Goal: Task Accomplishment & Management: Use online tool/utility

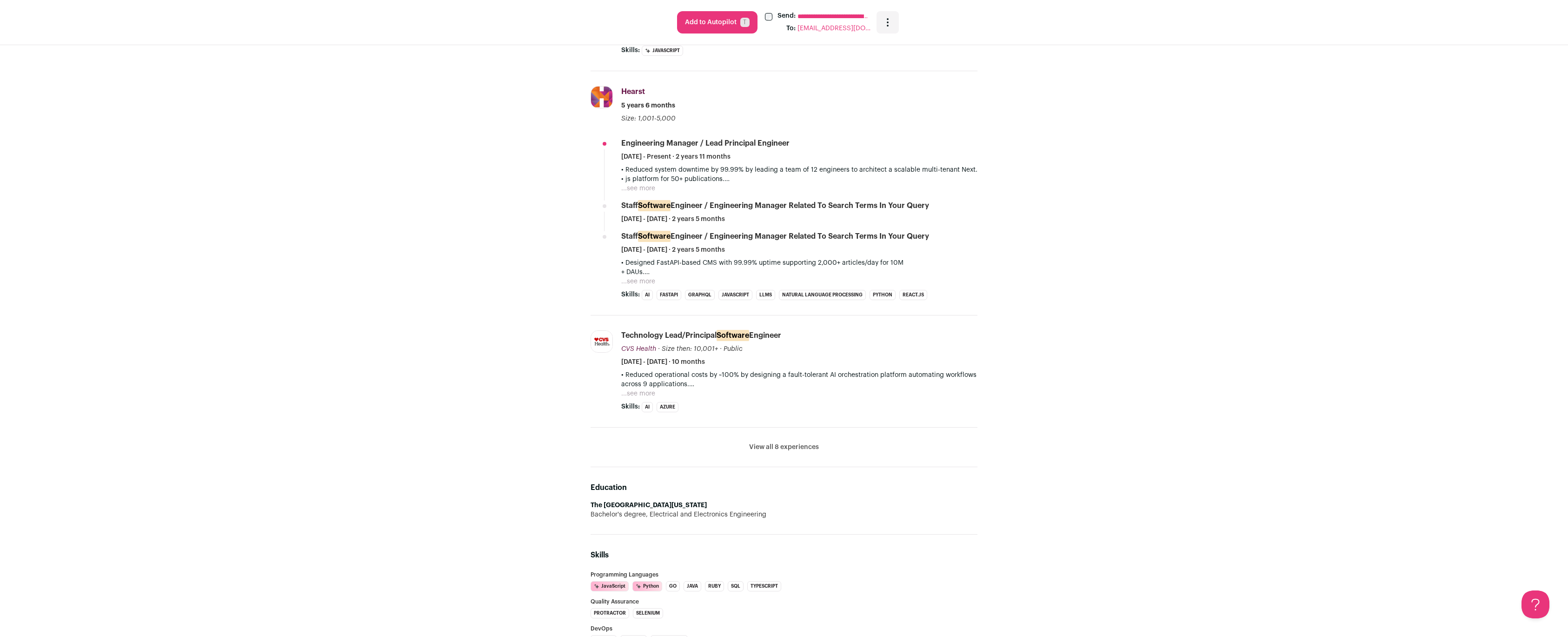
scroll to position [473, 0]
drag, startPoint x: 792, startPoint y: 211, endPoint x: 933, endPoint y: 208, distance: 141.0
click at [933, 208] on div "Staff Software Engineer / Engineering Manager Related to search terms in your q…" at bounding box center [799, 217] width 356 height 23
copy div "Related to search terms in your query"
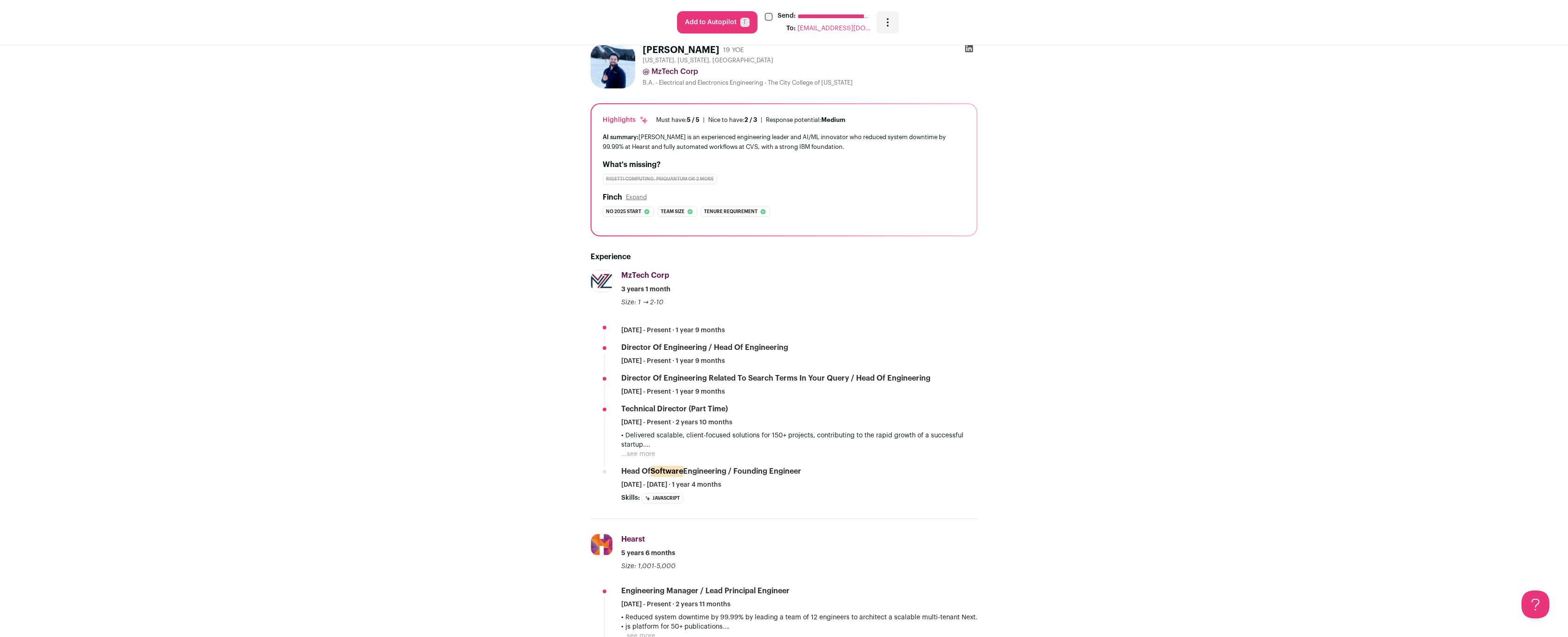
scroll to position [0, 0]
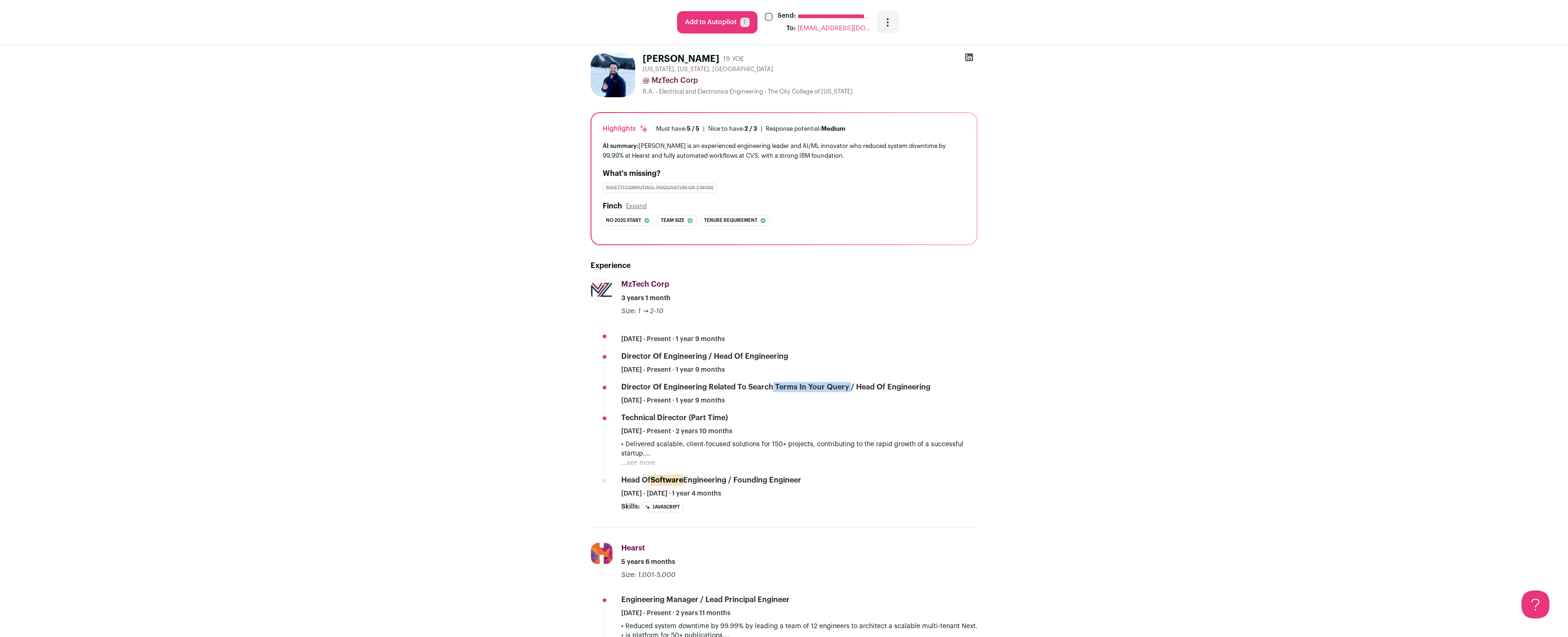
drag, startPoint x: 710, startPoint y: 385, endPoint x: 846, endPoint y: 386, distance: 136.0
click at [846, 386] on div "Director of Engineering Related to search terms in your query / Head of Enginee…" at bounding box center [775, 387] width 309 height 10
copy div "Related to search terms in your query"
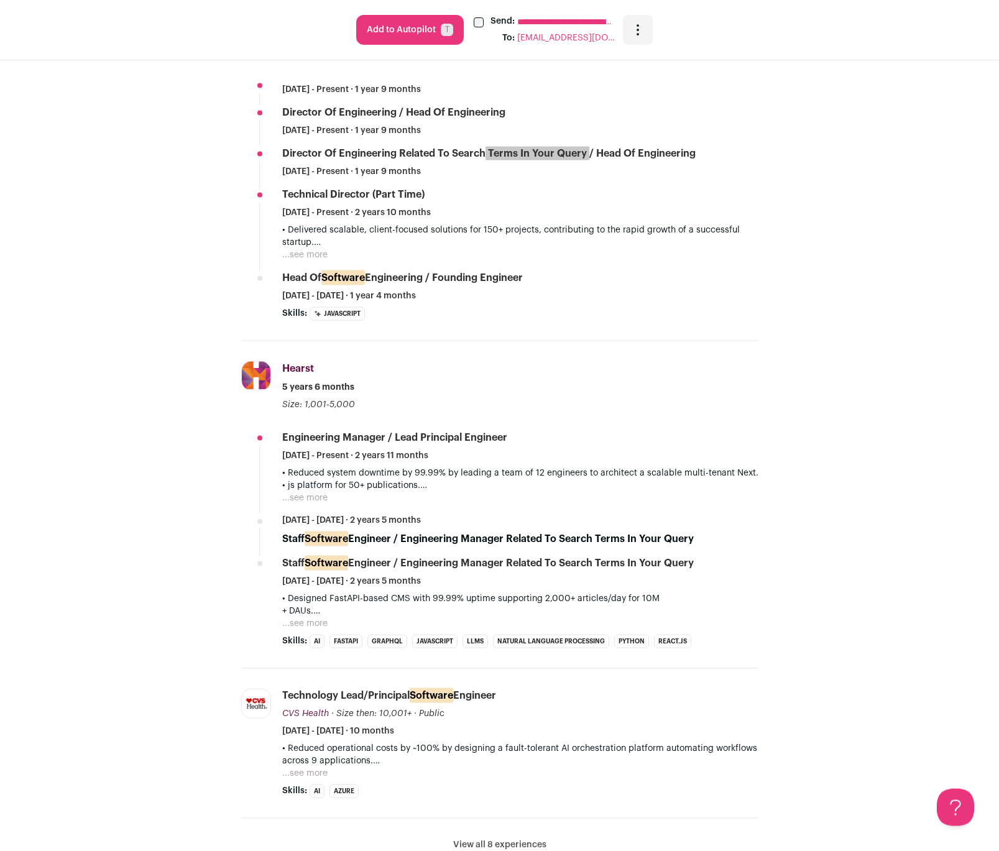
scroll to position [368, 0]
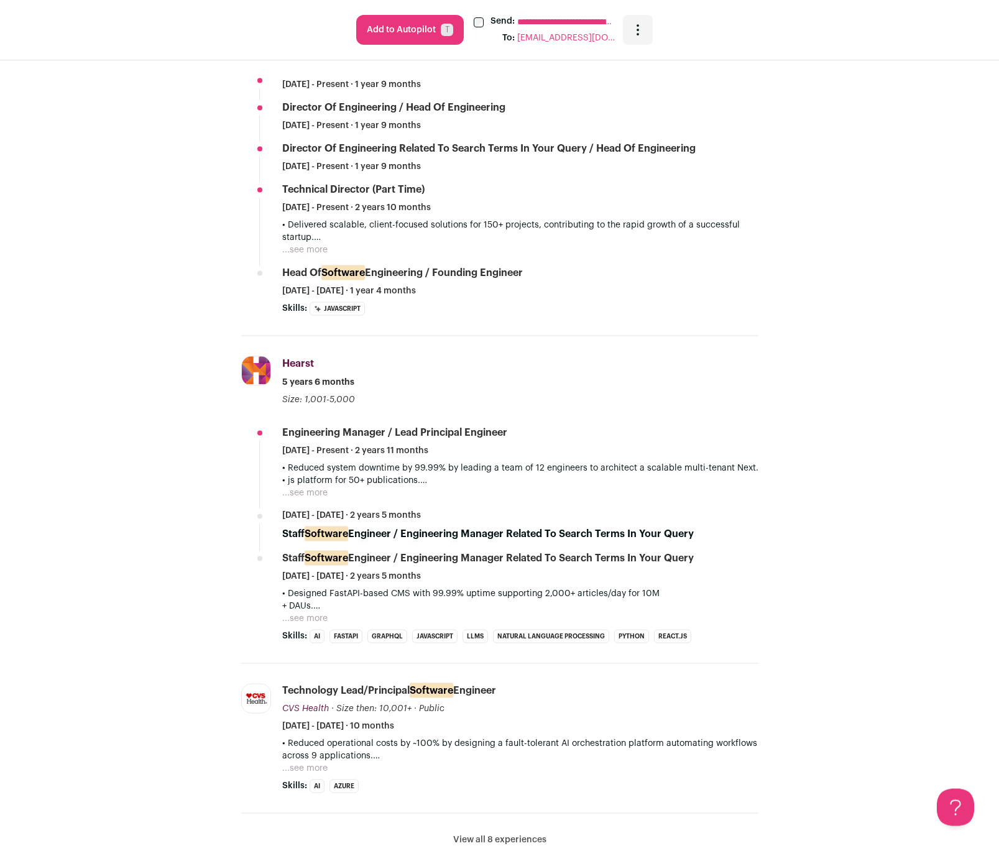
click at [557, 314] on div "Skills: JavaScript AI Insight: Inferred via job listings and coworkers in simil…" at bounding box center [520, 309] width 476 height 14
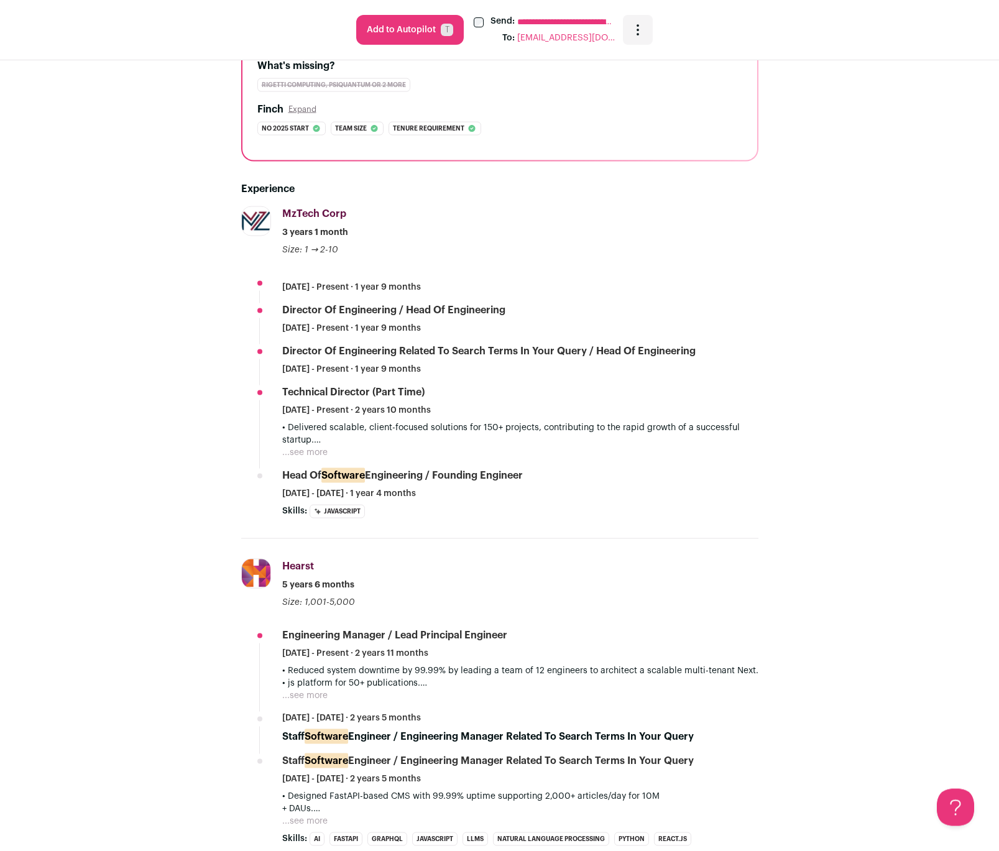
scroll to position [0, 0]
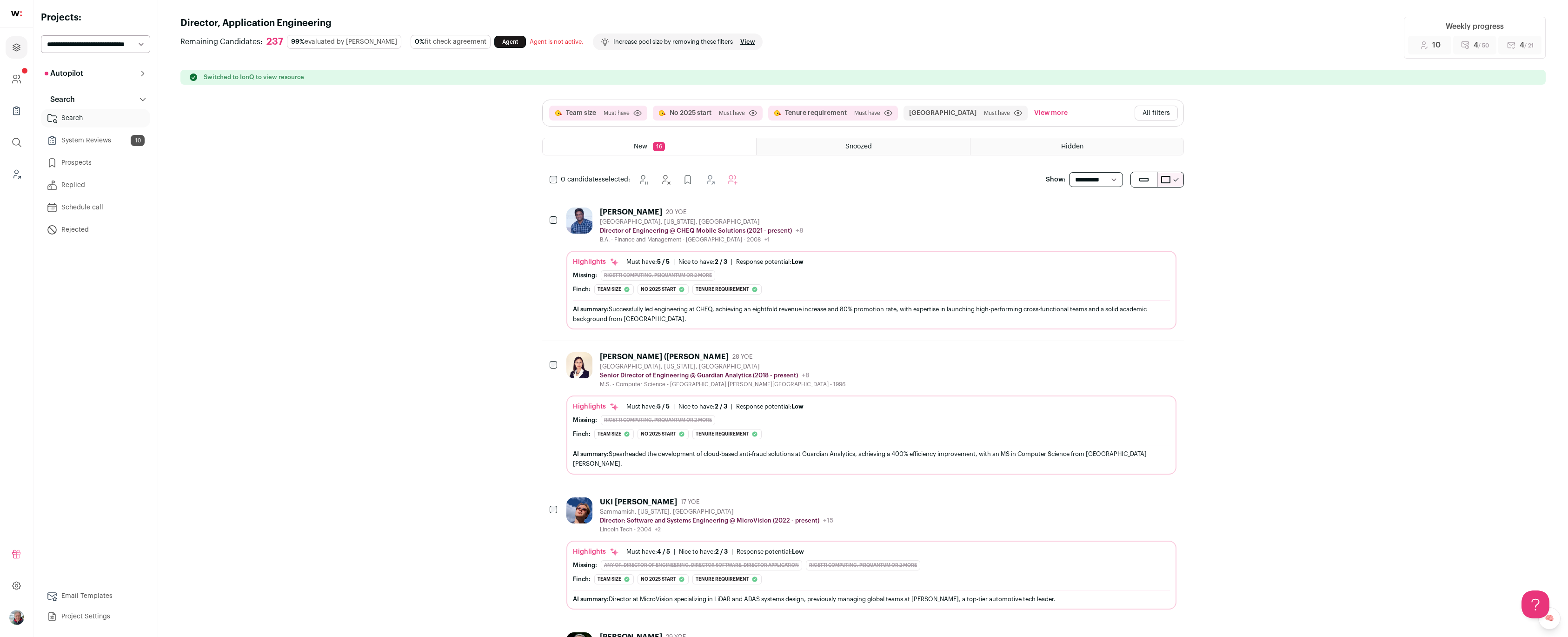
click at [15, 618] on img "Open dropdown" at bounding box center [16, 618] width 15 height 15
click at [67, 552] on button "Admin" at bounding box center [83, 552] width 103 height 9
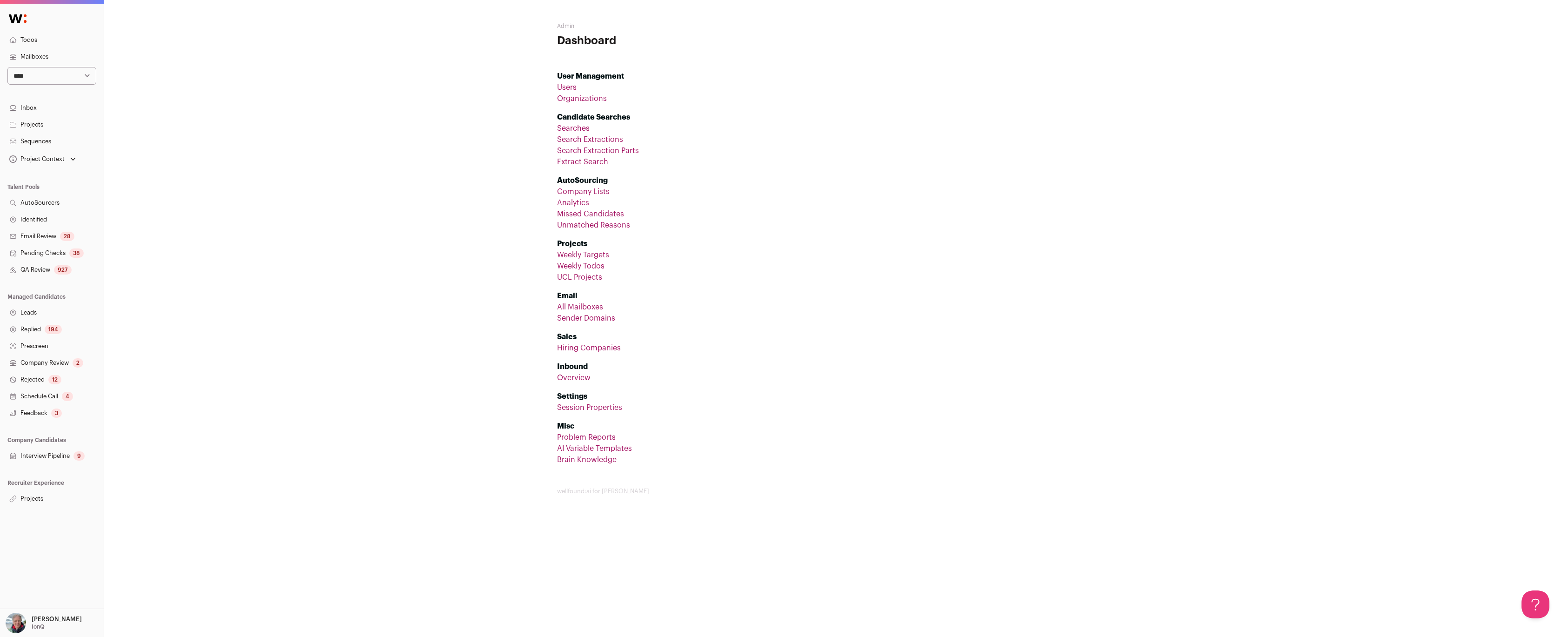
click at [7, 67] on select "**********" at bounding box center [52, 76] width 89 height 18
select select "*"
click option "*********" at bounding box center [0, 0] width 0 height 0
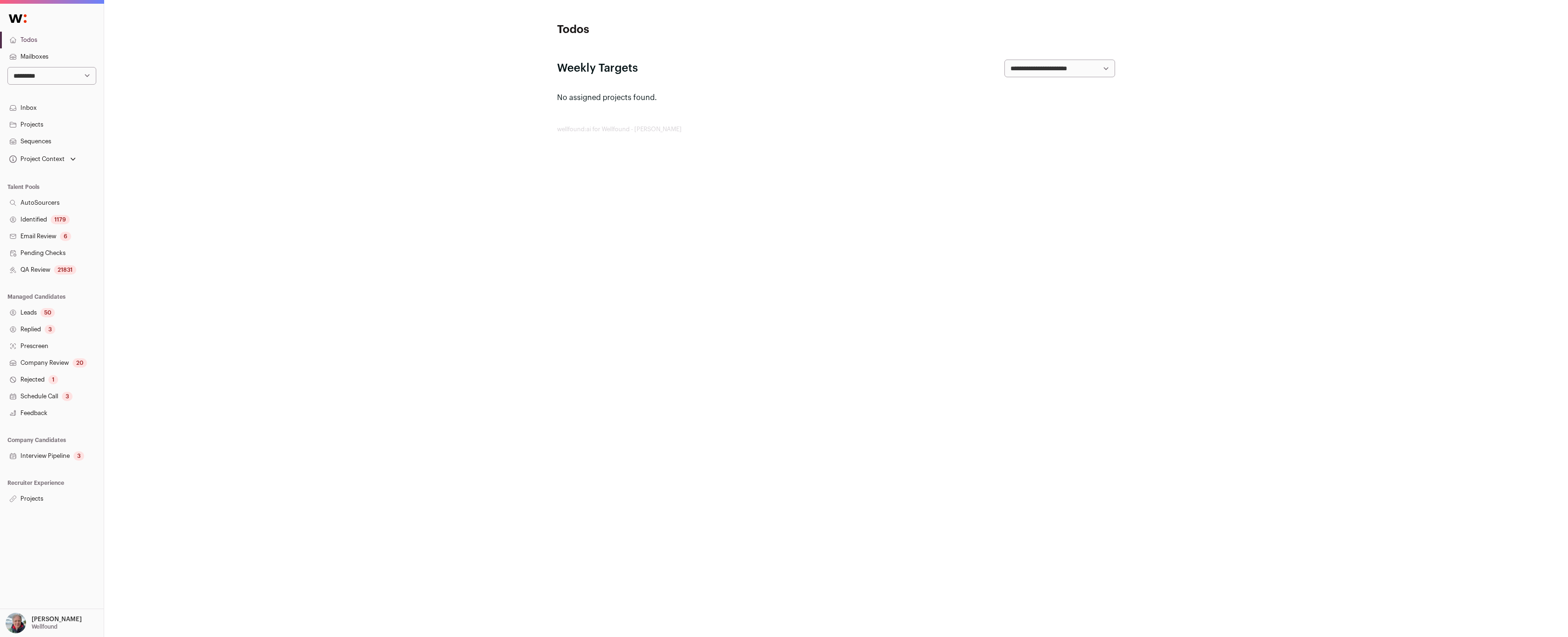
click at [303, 321] on html "**********" at bounding box center [784, 318] width 1568 height 637
